Goal: Check status

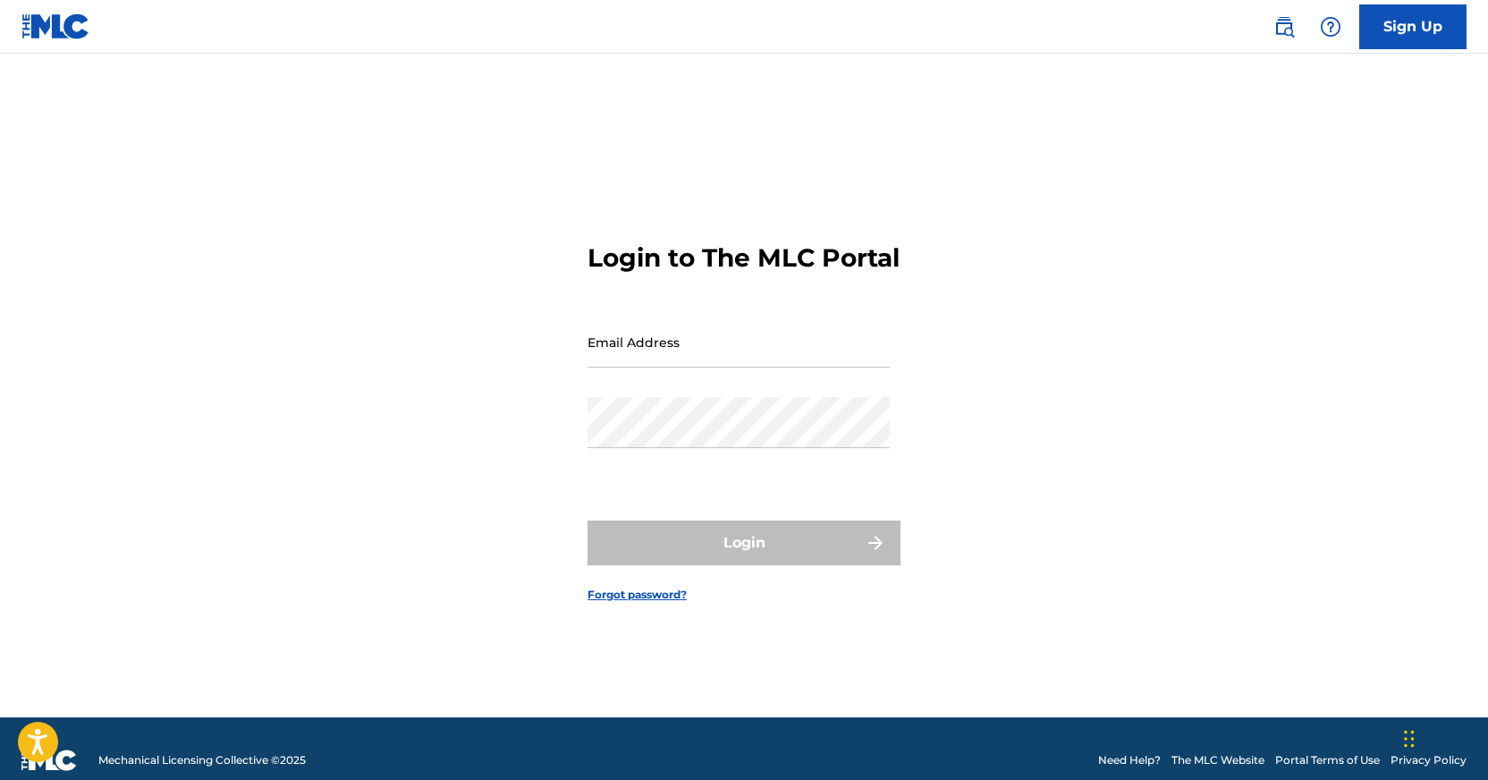
click at [706, 347] on input "Email Address" at bounding box center [739, 342] width 302 height 51
type input "[EMAIL_ADDRESS][DOMAIN_NAME]"
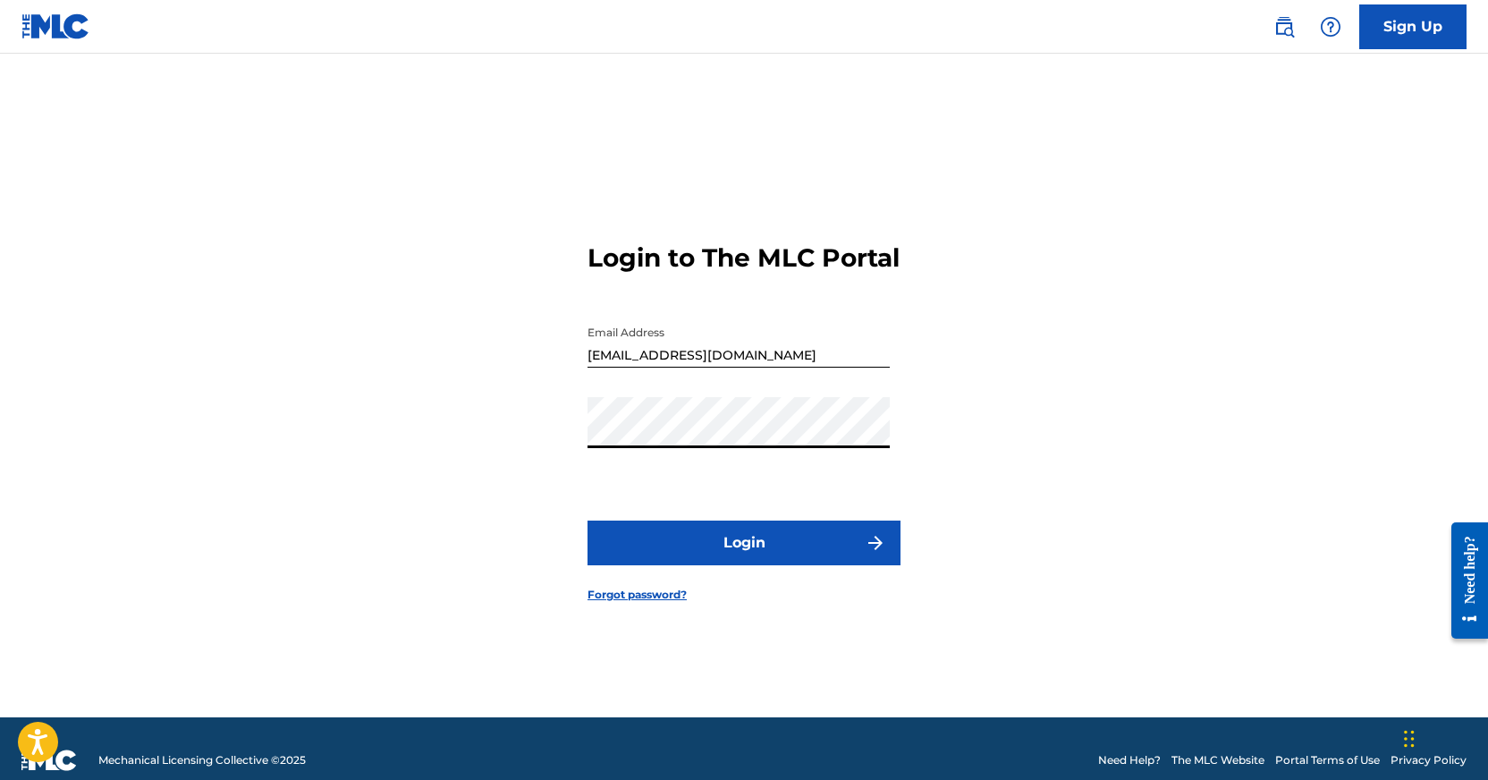
click at [588, 521] on button "Login" at bounding box center [744, 543] width 313 height 45
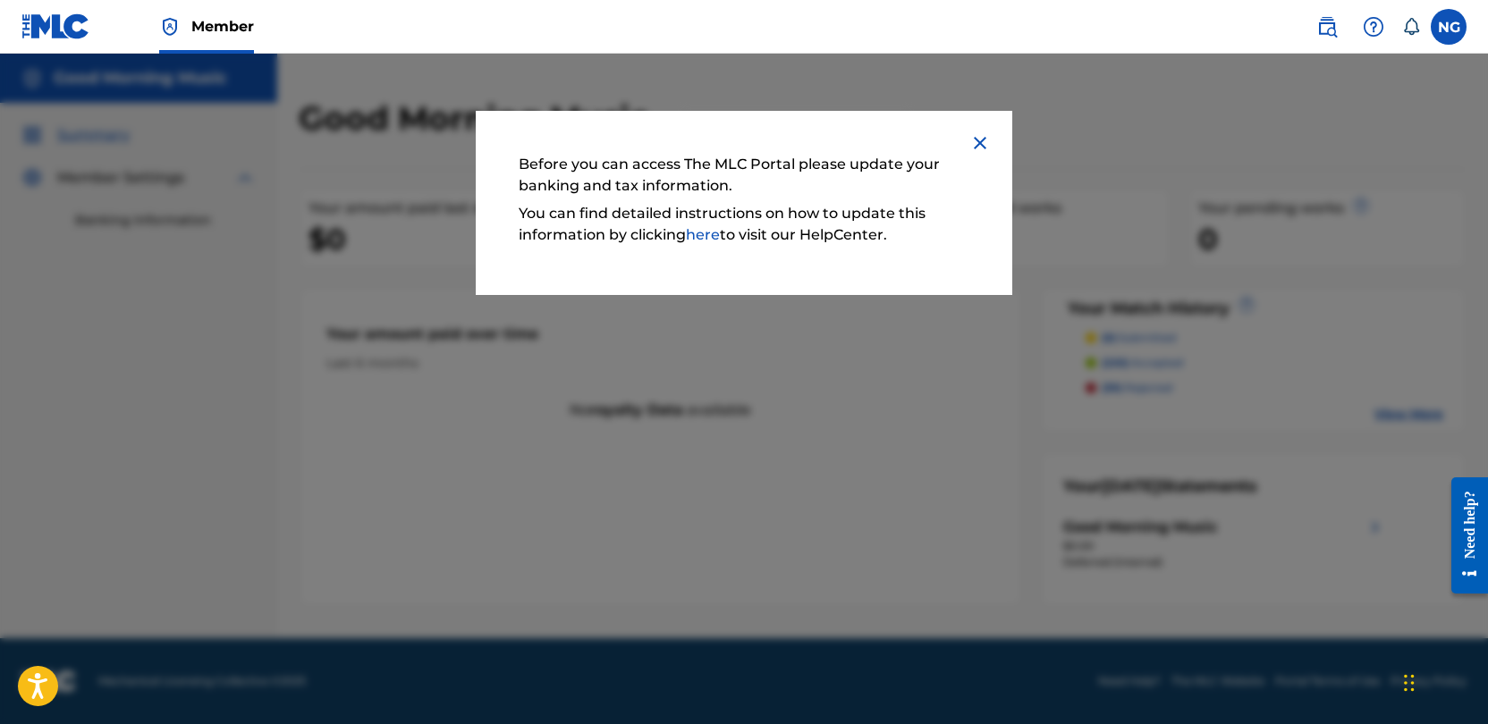
click at [976, 136] on img at bounding box center [980, 142] width 21 height 21
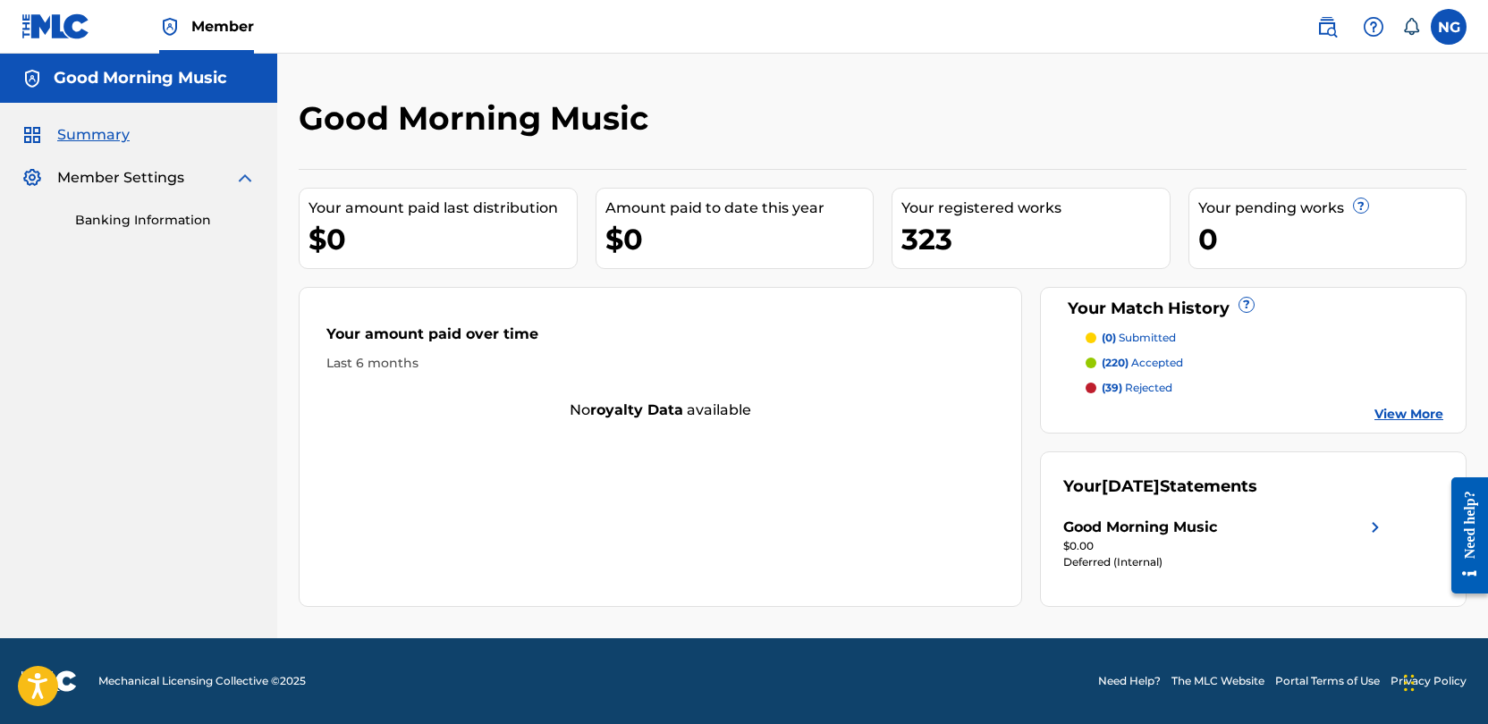
click at [97, 137] on span "Summary" at bounding box center [93, 134] width 72 height 21
click at [159, 169] on span "Member Settings" at bounding box center [120, 177] width 127 height 21
click at [1437, 20] on label at bounding box center [1449, 27] width 36 height 36
click at [1449, 27] on input "NG Nic Grooms nic@goodmornmusic.com Notification Preferences Profile Log out" at bounding box center [1449, 27] width 0 height 0
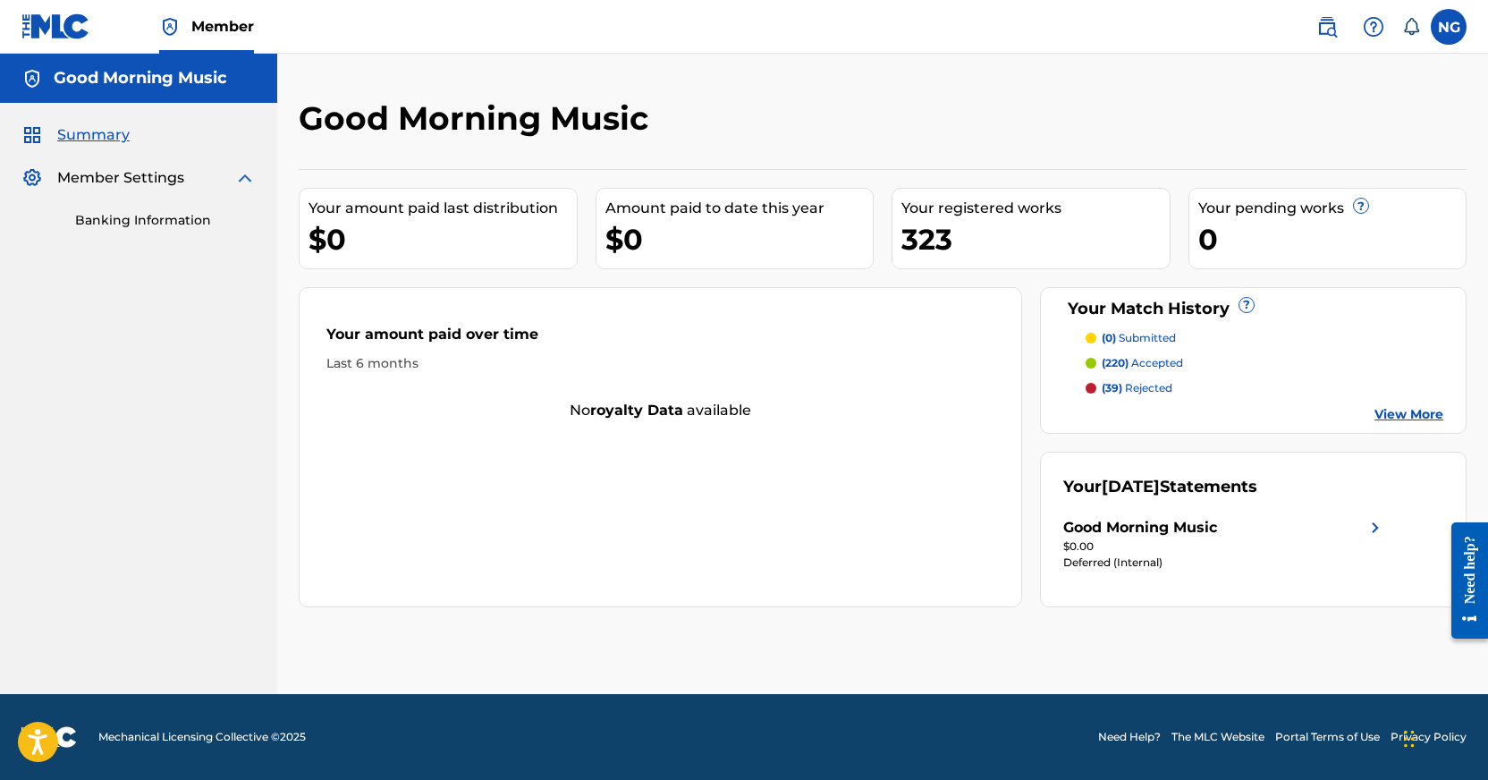
click at [162, 174] on span "Member Settings" at bounding box center [120, 177] width 127 height 21
click at [90, 141] on span "Summary" at bounding box center [93, 134] width 72 height 21
click at [1375, 536] on img at bounding box center [1375, 527] width 21 height 21
